Goal: Book appointment/travel/reservation

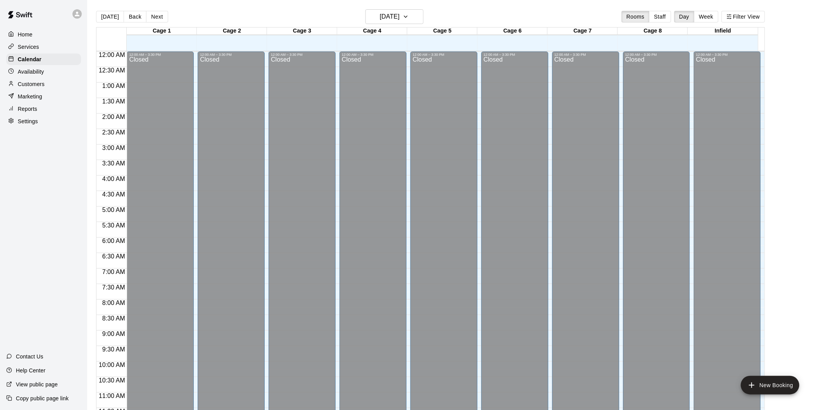
scroll to position [354, 0]
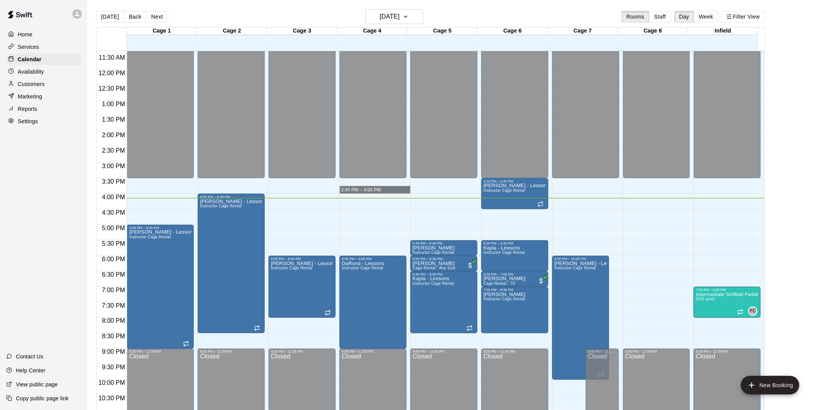
click at [796, 88] on main "[DATE] Back [DATE][DATE] Rooms Staff Day Week Filter View Cage 1 11 Thu Cage 2 …" at bounding box center [453, 214] width 727 height 410
click at [353, 198] on div "12:00 AM – 3:30 PM Closed 6:00 PM – 9:00 PM DaRond - Lessons Instructor Cage Re…" at bounding box center [372, 70] width 67 height 744
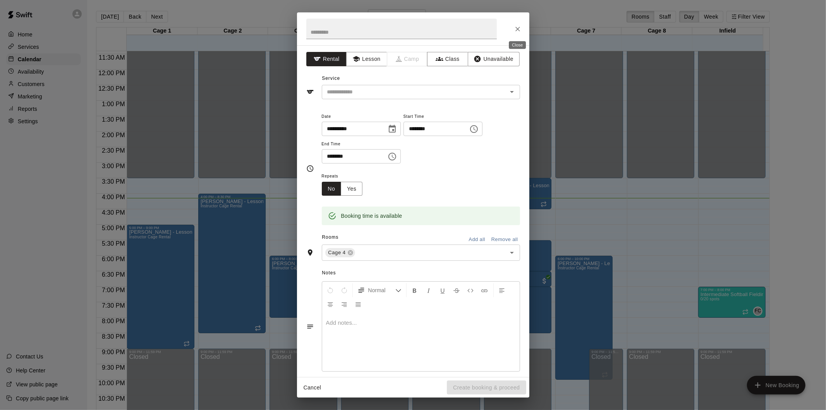
click at [513, 30] on button "Close" at bounding box center [518, 29] width 14 height 14
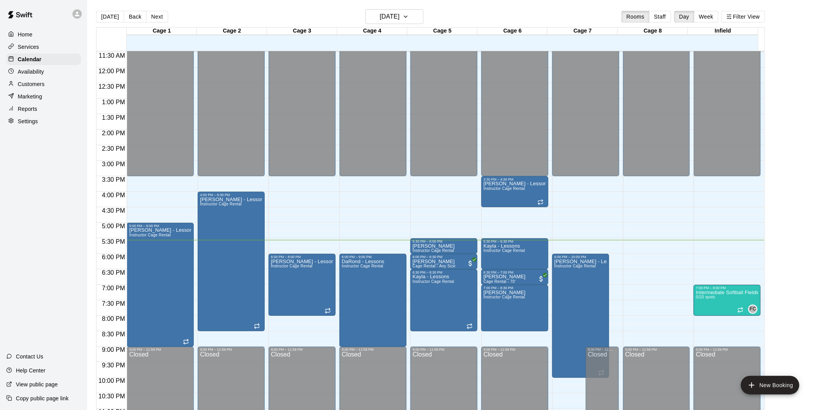
scroll to position [376, 0]
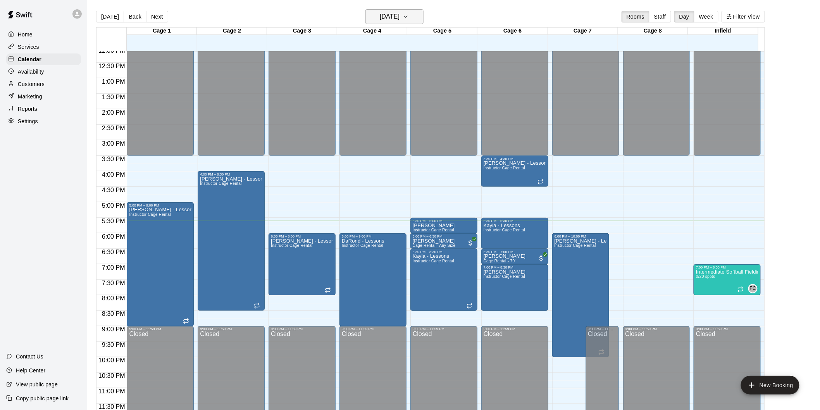
click at [409, 21] on icon "button" at bounding box center [406, 16] width 6 height 9
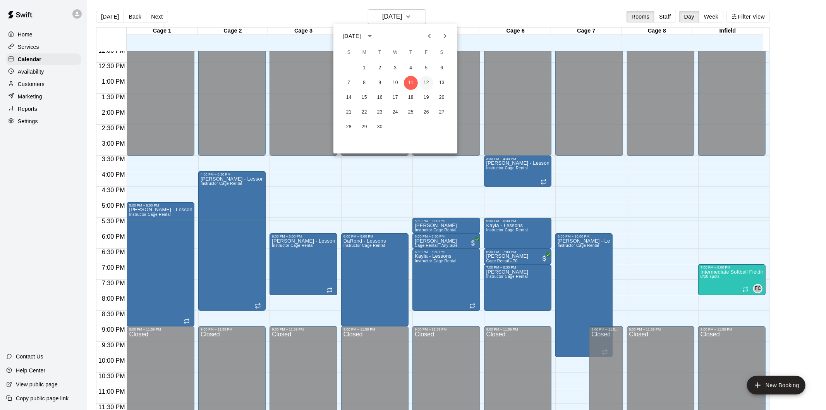
click at [428, 86] on button "12" at bounding box center [427, 83] width 14 height 14
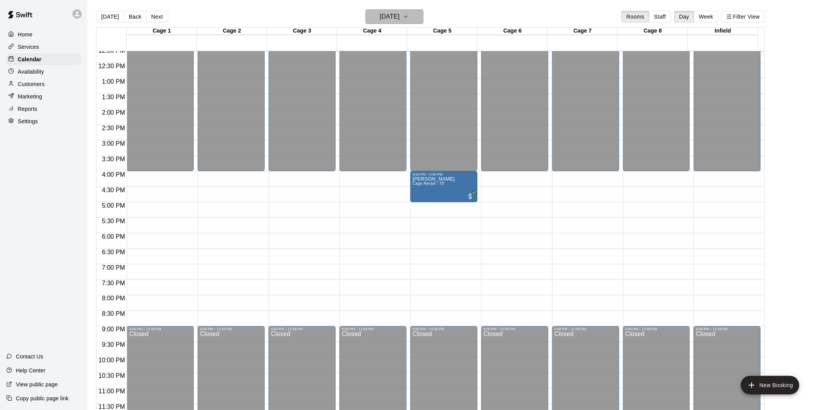
click at [386, 16] on h6 "[DATE]" at bounding box center [390, 16] width 20 height 11
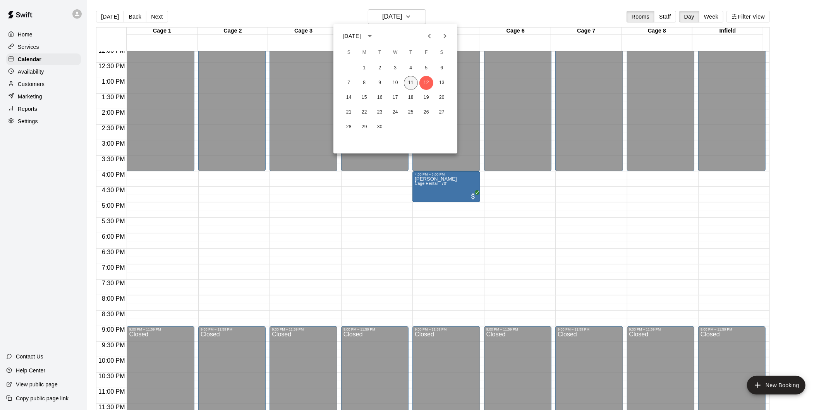
click at [408, 82] on button "11" at bounding box center [411, 83] width 14 height 14
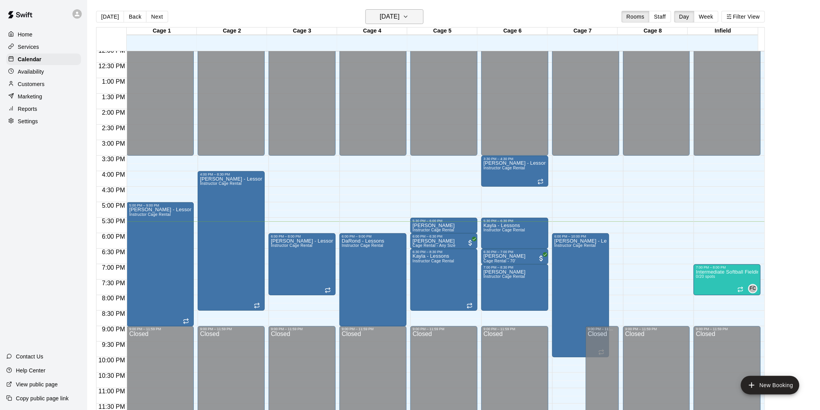
click at [409, 15] on icon "button" at bounding box center [406, 16] width 6 height 9
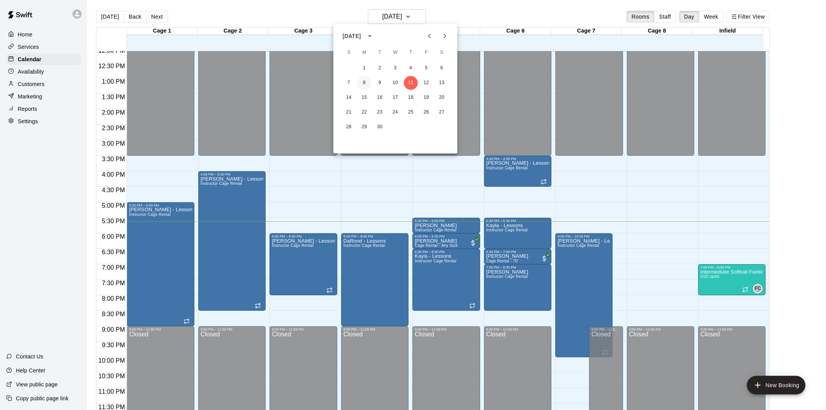
click at [363, 80] on button "8" at bounding box center [365, 83] width 14 height 14
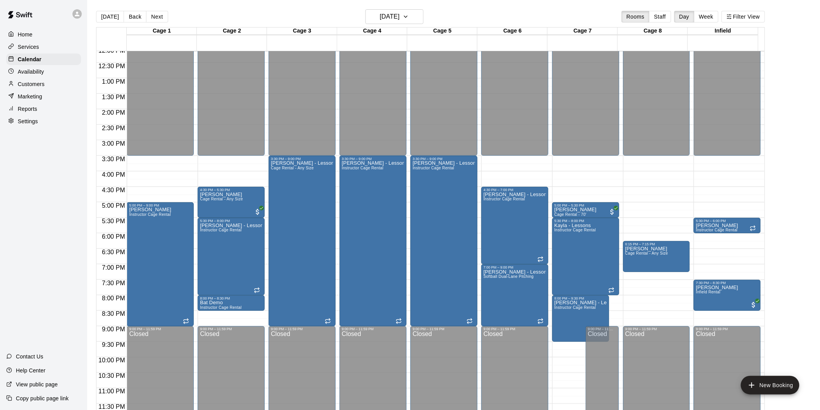
click at [405, 24] on div "[DATE] Back [DATE][DATE] Rooms Staff Day Week Filter View" at bounding box center [430, 18] width 669 height 18
click at [399, 21] on h6 "[DATE]" at bounding box center [390, 16] width 20 height 11
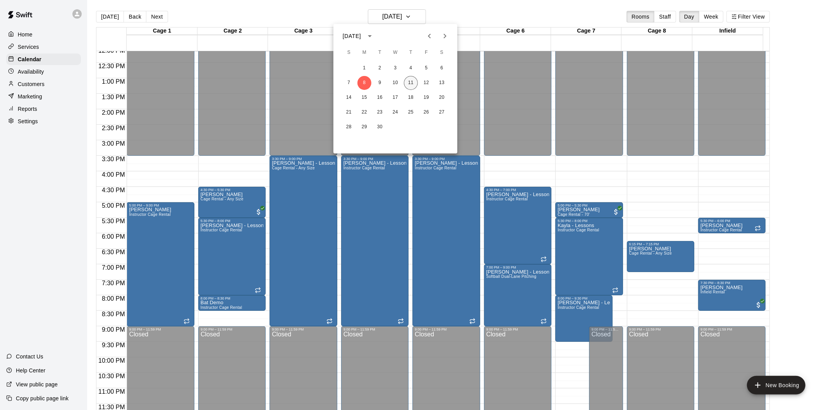
click at [412, 83] on button "11" at bounding box center [411, 83] width 14 height 14
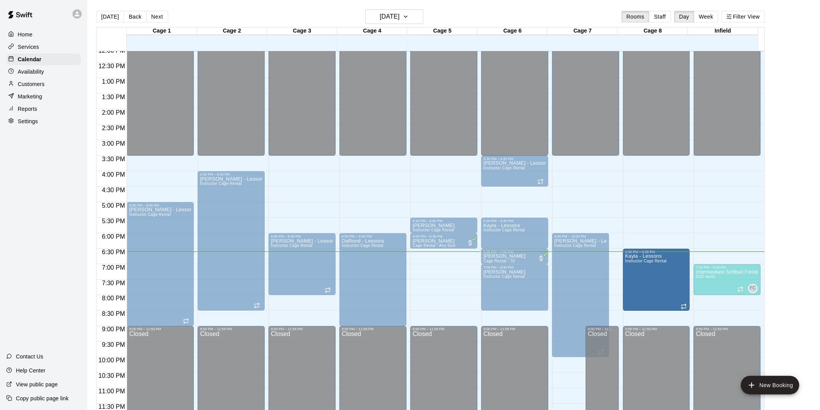
drag, startPoint x: 453, startPoint y: 278, endPoint x: 642, endPoint y: 282, distance: 189.1
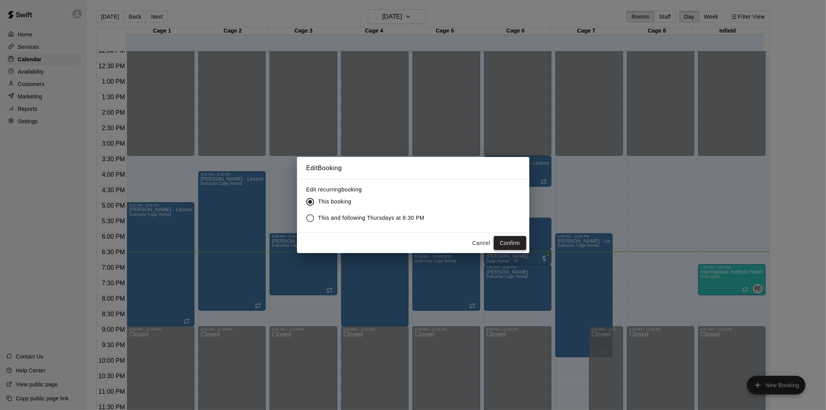
click at [513, 240] on button "Confirm" at bounding box center [510, 243] width 33 height 14
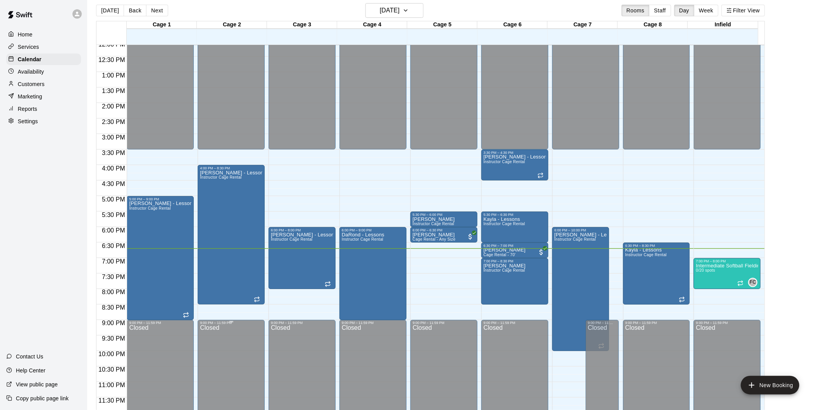
scroll to position [12, 0]
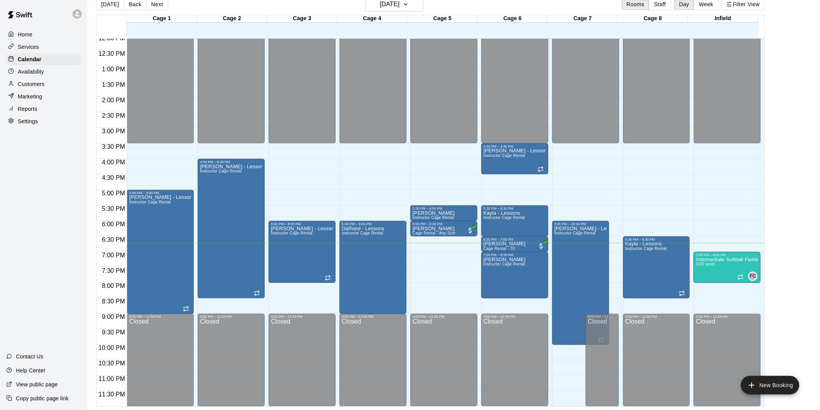
click at [65, 272] on div "Home Services Calendar Availability Customers Marketing Reports Settings Contac…" at bounding box center [43, 205] width 87 height 410
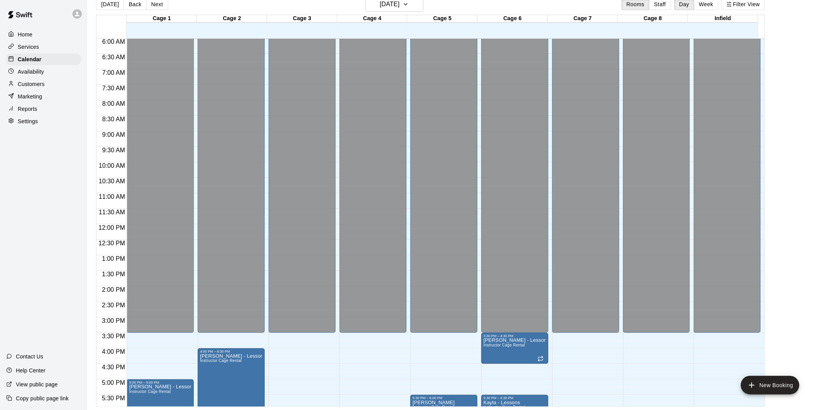
scroll to position [376, 0]
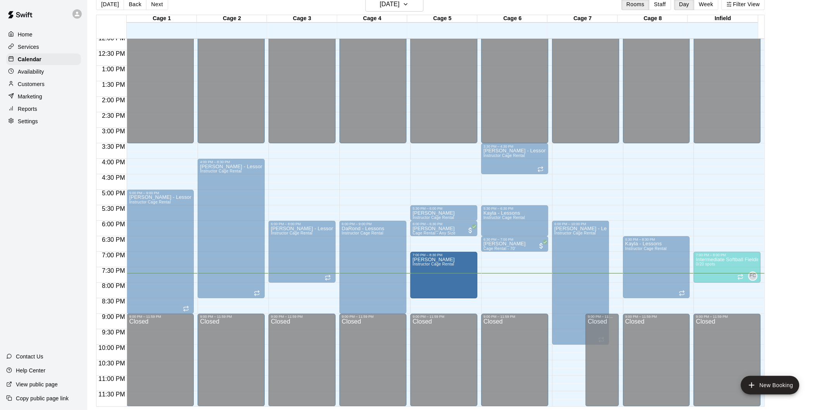
drag, startPoint x: 489, startPoint y: 260, endPoint x: 461, endPoint y: 262, distance: 27.2
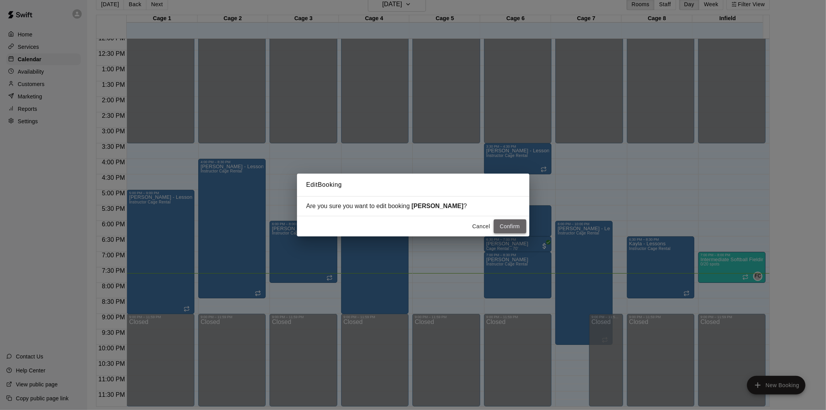
click at [510, 221] on button "Confirm" at bounding box center [510, 226] width 33 height 14
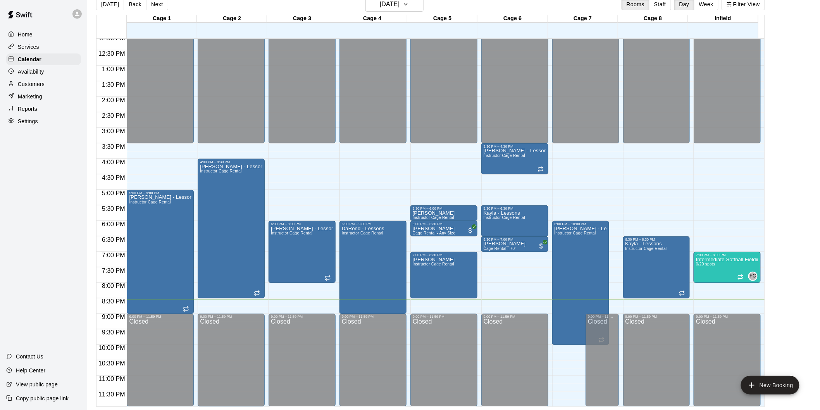
click at [56, 409] on div "Contact Us Help Center View public page Copy public page link" at bounding box center [43, 380] width 87 height 60
click at [409, 8] on icon "button" at bounding box center [406, 4] width 6 height 9
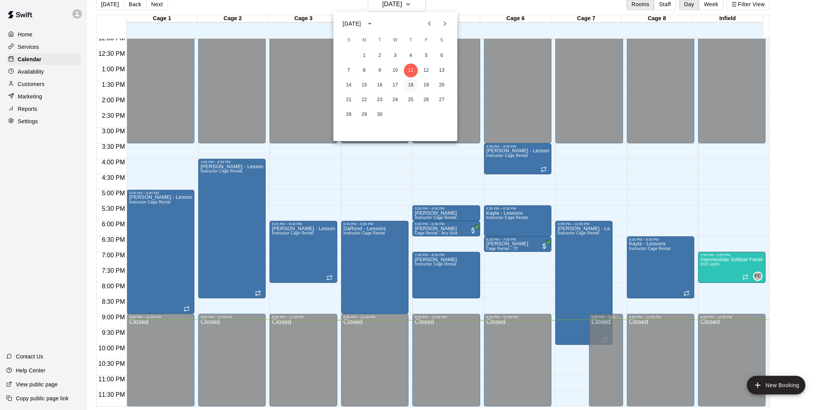
click at [414, 85] on button "18" at bounding box center [411, 85] width 14 height 14
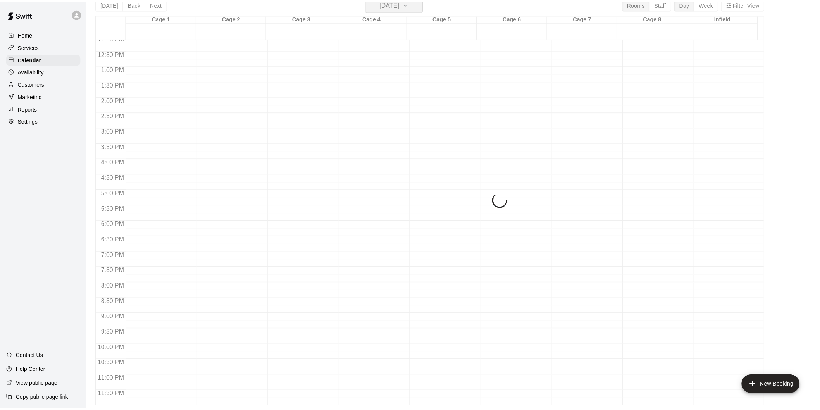
scroll to position [9, 0]
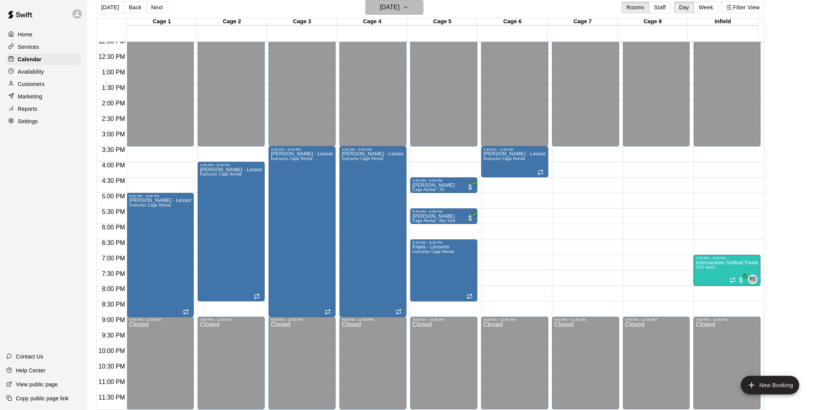
click at [387, 12] on h6 "[DATE]" at bounding box center [390, 7] width 20 height 11
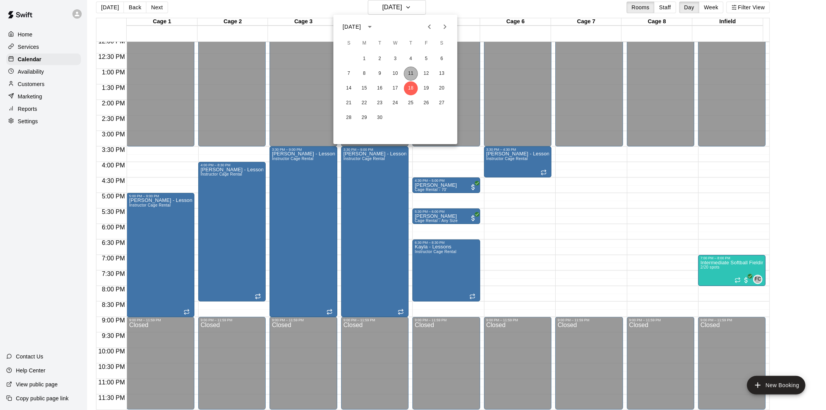
click at [412, 70] on button "11" at bounding box center [411, 74] width 14 height 14
